Goal: Communication & Community: Answer question/provide support

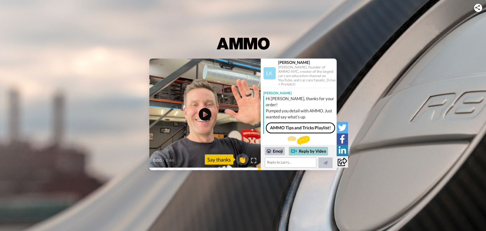
click at [310, 153] on div "Reply by Video" at bounding box center [308, 151] width 39 height 9
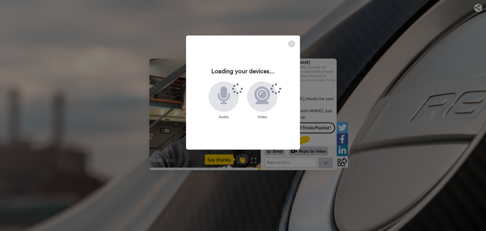
click at [291, 44] on img at bounding box center [292, 44] width 4 height 4
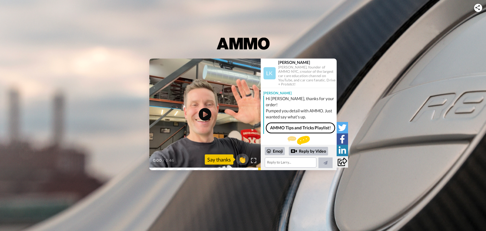
click at [386, 89] on div "CC Play/Pause 0:00 / 0:46 👏 Say thanks Larry Kosilla Larry Kosilla, founder of …" at bounding box center [243, 113] width 486 height 111
click at [208, 113] on icon at bounding box center [205, 114] width 13 height 13
click at [378, 210] on div "CC Play/Pause 0:46 / 0:46 👏 Say thanks [PERSON_NAME] [PERSON_NAME], founder of …" at bounding box center [243, 115] width 486 height 231
click at [283, 163] on textarea at bounding box center [291, 162] width 52 height 10
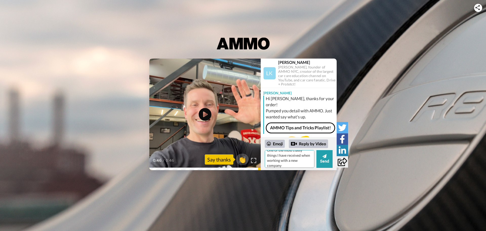
scroll to position [5, 0]
type textarea "One of the most classy things I have received when working with a new company!"
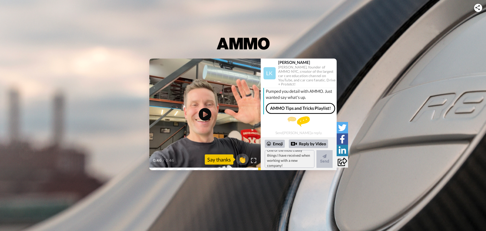
scroll to position [0, 0]
